Goal: Obtain resource: Obtain resource

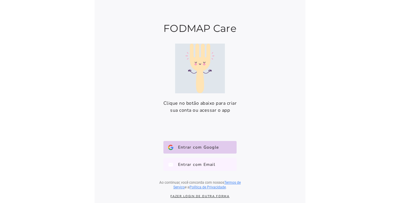
click at [196, 166] on span "Entrar com Email" at bounding box center [194, 165] width 42 height 6
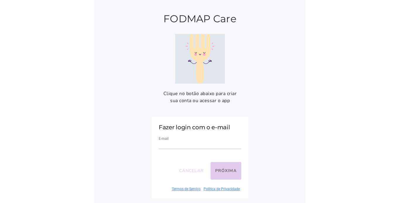
drag, startPoint x: 190, startPoint y: 145, endPoint x: 199, endPoint y: 149, distance: 9.7
click at [190, 145] on input "email" at bounding box center [200, 145] width 83 height 8
type input "**********"
click at [222, 168] on button "Próxima" at bounding box center [226, 171] width 31 height 18
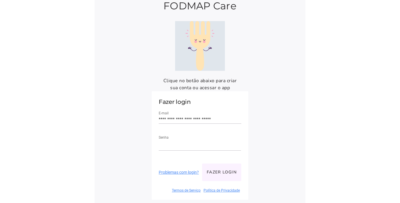
click at [226, 171] on button "Fazer login" at bounding box center [221, 173] width 39 height 18
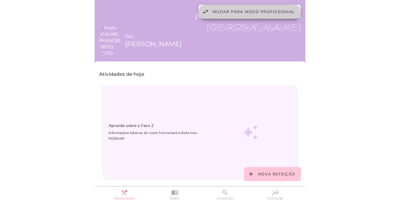
click at [263, 11] on span "Mudar para modo profissional" at bounding box center [254, 12] width 82 height 6
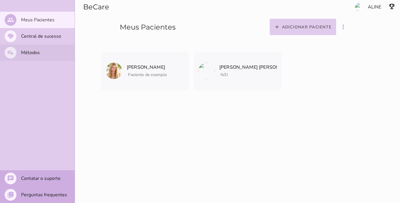
click at [0, 0] on slot "Métodos" at bounding box center [0, 0] width 0 height 0
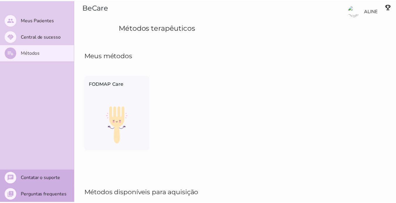
scroll to position [56, 0]
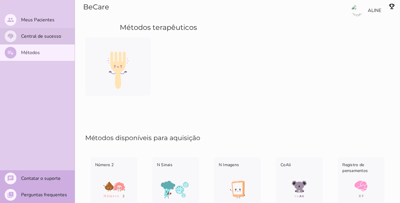
click at [0, 0] on slot "Central de sucesso" at bounding box center [0, 0] width 0 height 0
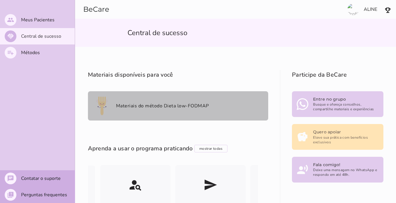
click at [0, 0] on slot "Materiais do método Dieta low-FODMAP" at bounding box center [0, 0] width 0 height 0
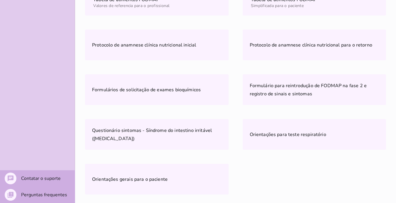
scroll to position [214, 0]
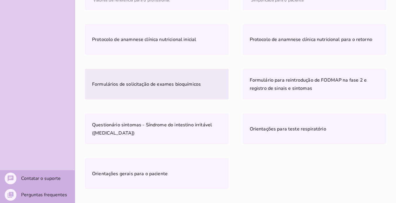
click at [139, 89] on mwc-list-item "Formulários de solicitação de exames bioquímicos" at bounding box center [156, 84] width 143 height 31
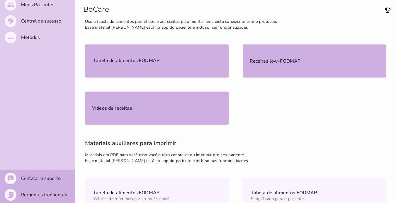
scroll to position [13, 0]
